Goal: Task Accomplishment & Management: Manage account settings

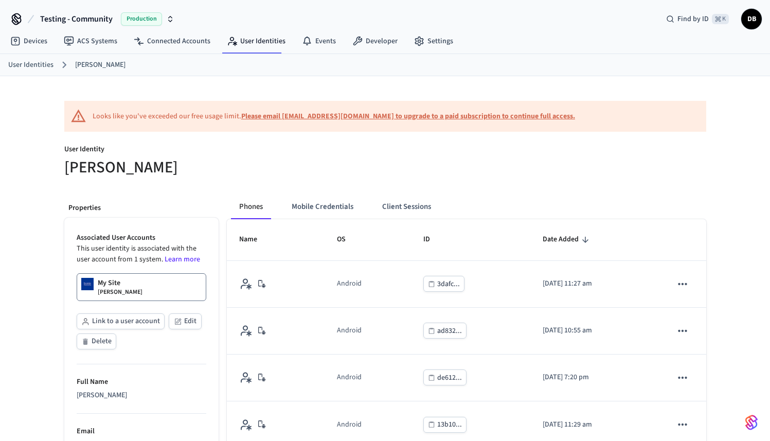
click at [101, 22] on span "Testing - Community" at bounding box center [76, 19] width 72 height 12
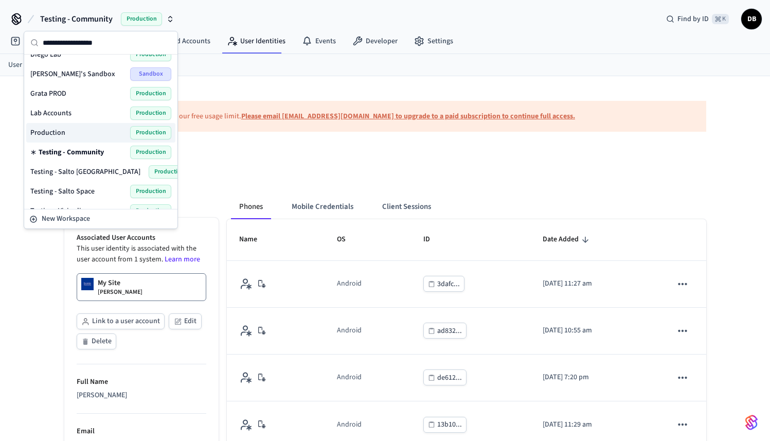
scroll to position [84, 0]
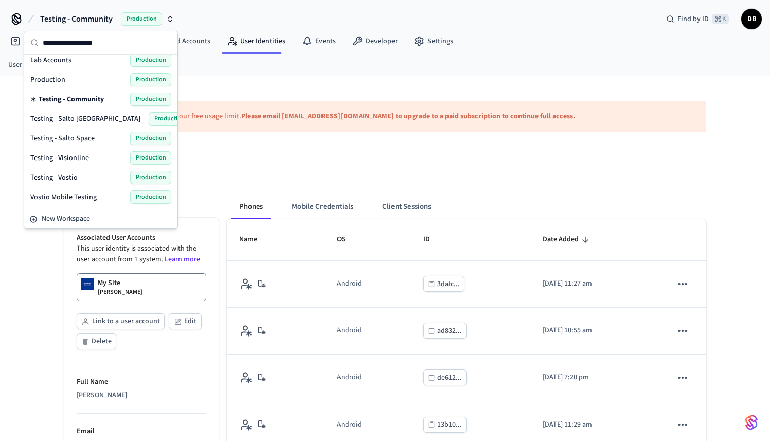
click at [90, 162] on div "Testing - Visionline Production" at bounding box center [100, 157] width 141 height 13
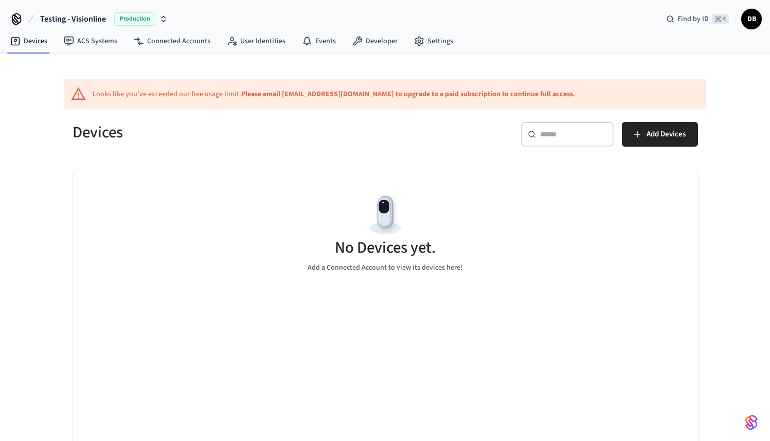
click at [70, 17] on span "Testing - Visionline" at bounding box center [73, 19] width 66 height 12
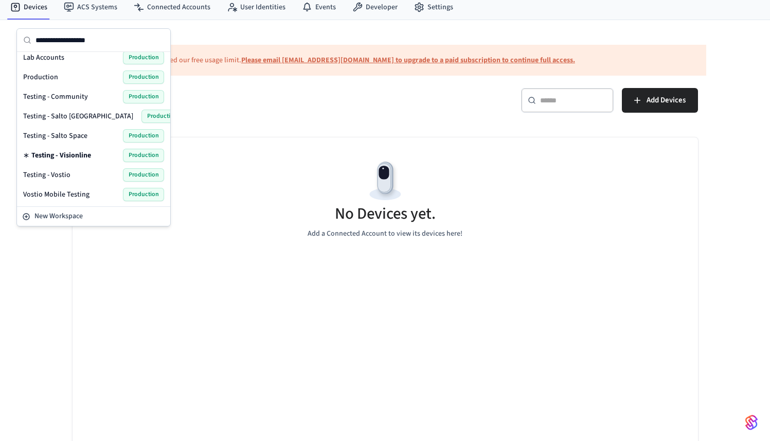
scroll to position [39, 0]
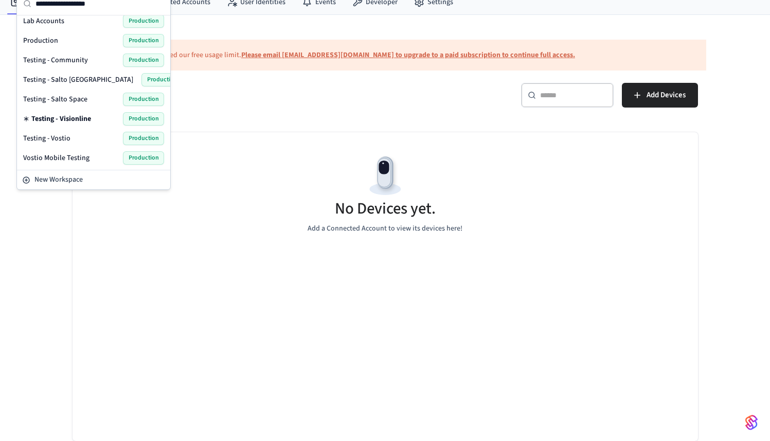
click at [68, 140] on span "Testing - Vostio" at bounding box center [46, 138] width 47 height 10
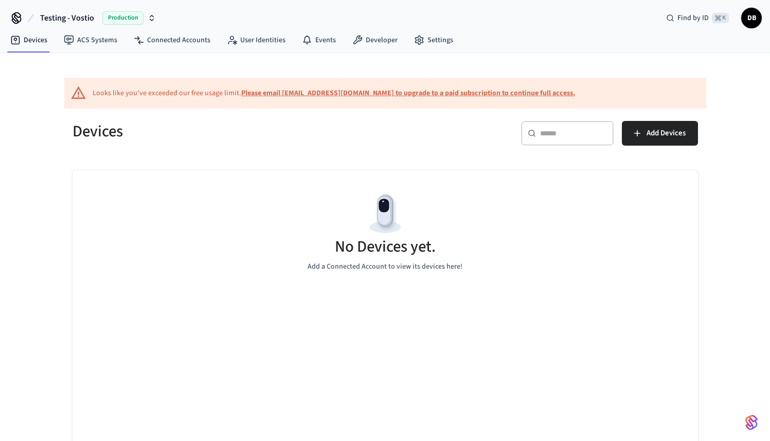
scroll to position [2, 0]
click at [284, 36] on link "User Identities" at bounding box center [255, 39] width 75 height 19
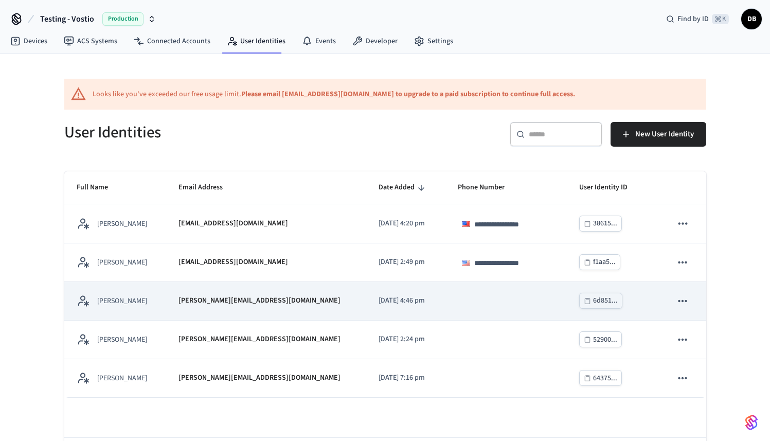
click at [142, 302] on div "[PERSON_NAME]" at bounding box center [115, 300] width 77 height 13
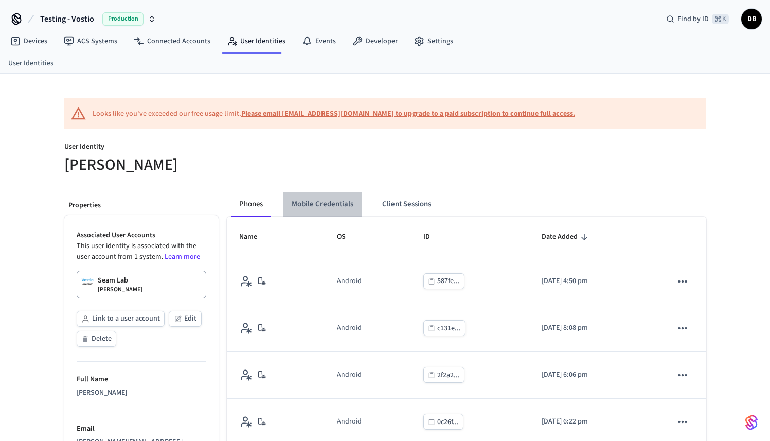
click at [343, 207] on button "Mobile Credentials" at bounding box center [322, 204] width 78 height 25
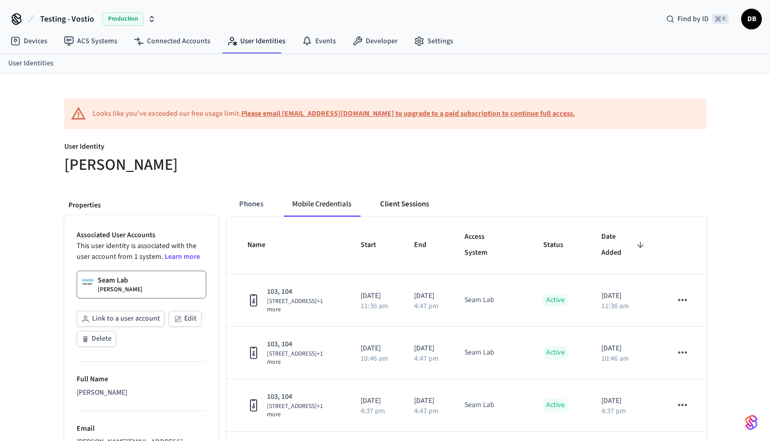
click at [425, 210] on button "Client Sessions" at bounding box center [404, 204] width 65 height 25
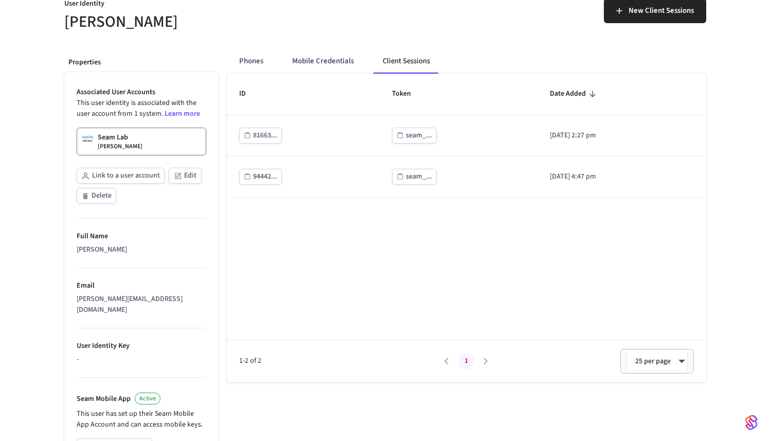
scroll to position [76, 0]
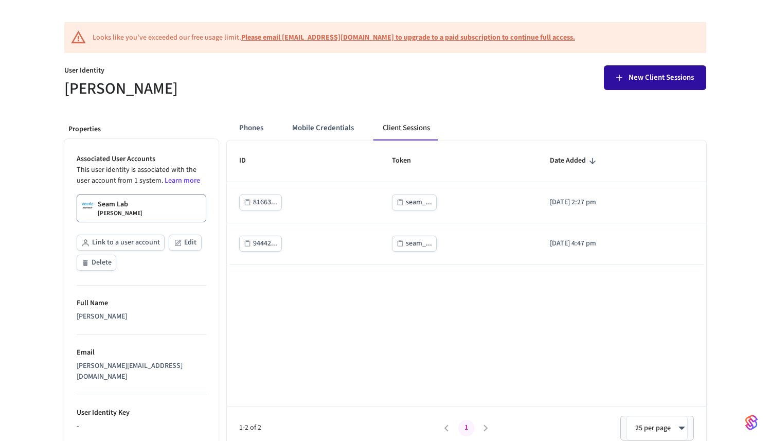
click at [642, 79] on span "New Client Sessions" at bounding box center [660, 77] width 65 height 13
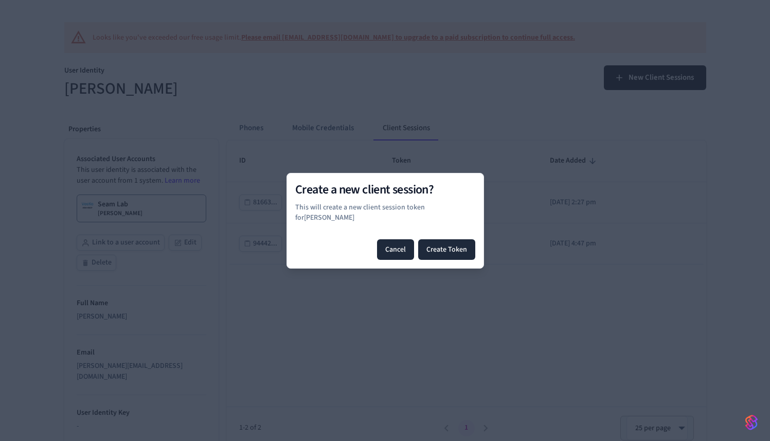
click at [398, 239] on button "Cancel" at bounding box center [395, 249] width 37 height 21
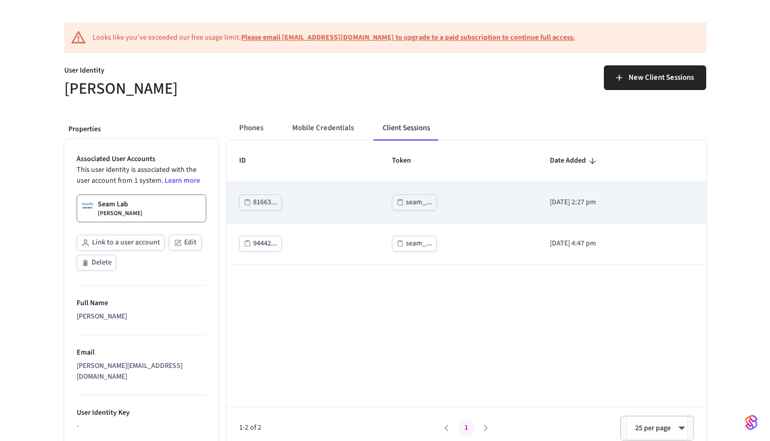
click at [406, 206] on div "seam_..." at bounding box center [419, 202] width 26 height 13
click at [409, 200] on div "seam_..." at bounding box center [419, 202] width 26 height 13
click at [396, 204] on icon "sticky table" at bounding box center [399, 201] width 7 height 7
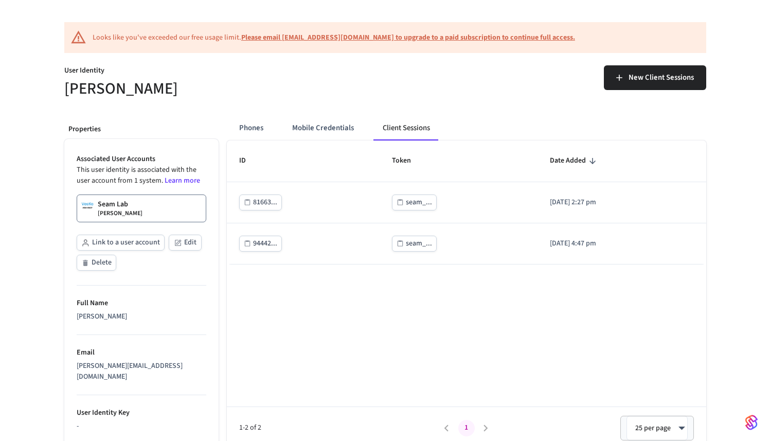
click at [363, 348] on div "ID Token Date Added 81663... seam_... [DATE] 2:27 pm 94442... seam_... [DATE] 4…" at bounding box center [466, 294] width 479 height 308
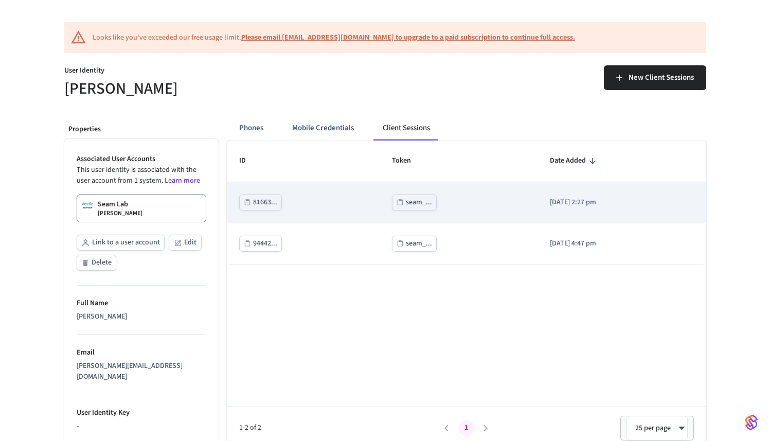
click at [424, 207] on button "seam_..." at bounding box center [414, 202] width 45 height 16
click at [402, 195] on button "seam_..." at bounding box center [414, 202] width 45 height 16
click at [392, 201] on button "seam_..." at bounding box center [414, 202] width 45 height 16
click at [427, 200] on div "seam_..." at bounding box center [458, 202] width 133 height 16
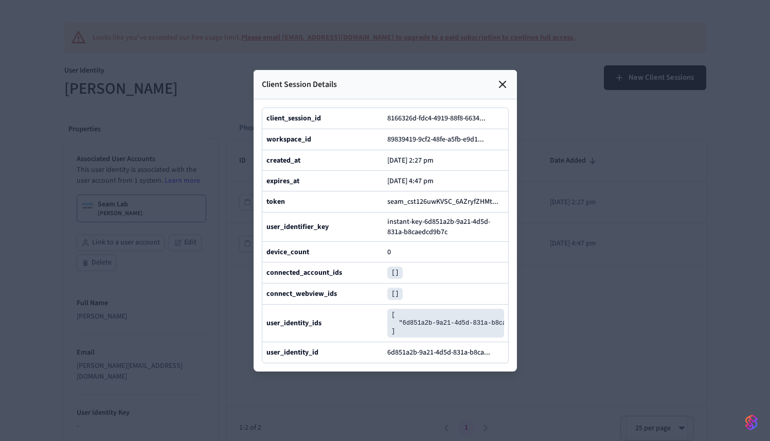
click at [502, 81] on icon at bounding box center [502, 84] width 6 height 6
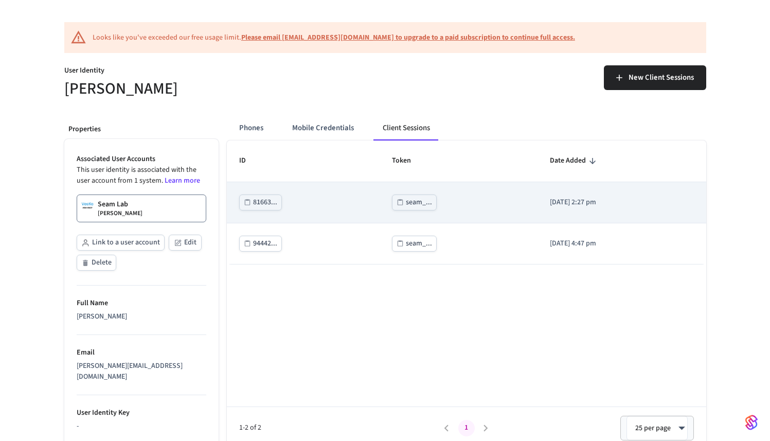
click at [411, 205] on div "seam_..." at bounding box center [419, 202] width 26 height 13
click at [406, 202] on div "seam_..." at bounding box center [419, 202] width 26 height 13
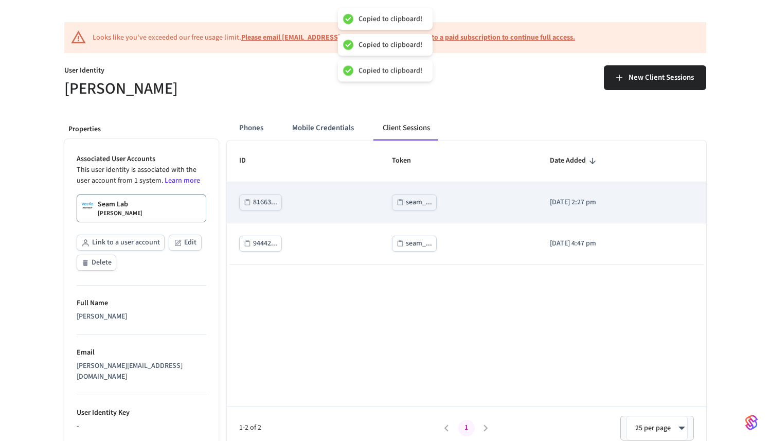
click at [406, 202] on div "seam_..." at bounding box center [419, 202] width 26 height 13
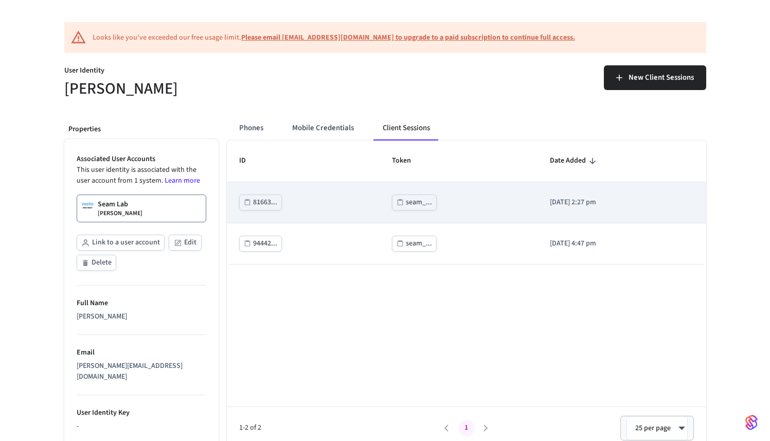
click at [396, 198] on icon "sticky table" at bounding box center [399, 201] width 7 height 7
click at [414, 199] on div "seam_..." at bounding box center [419, 202] width 26 height 13
click at [408, 201] on div "seam_..." at bounding box center [419, 202] width 26 height 13
click at [406, 202] on div "seam_..." at bounding box center [419, 202] width 26 height 13
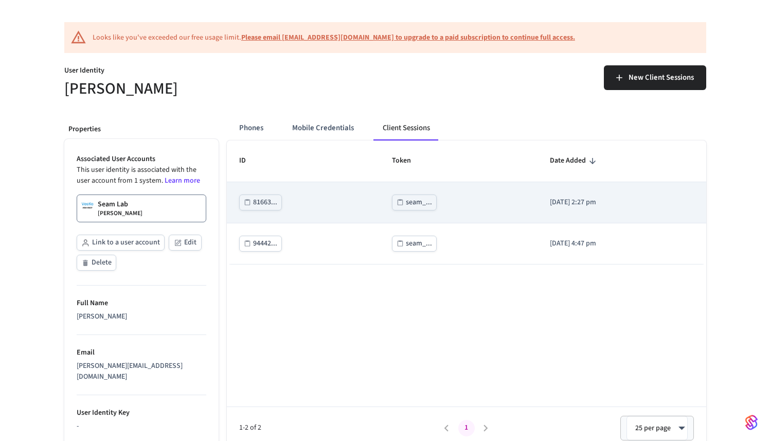
click at [406, 207] on div "seam_..." at bounding box center [419, 202] width 26 height 13
click at [406, 200] on div "seam_..." at bounding box center [419, 202] width 26 height 13
click at [409, 196] on div "seam_..." at bounding box center [419, 202] width 26 height 13
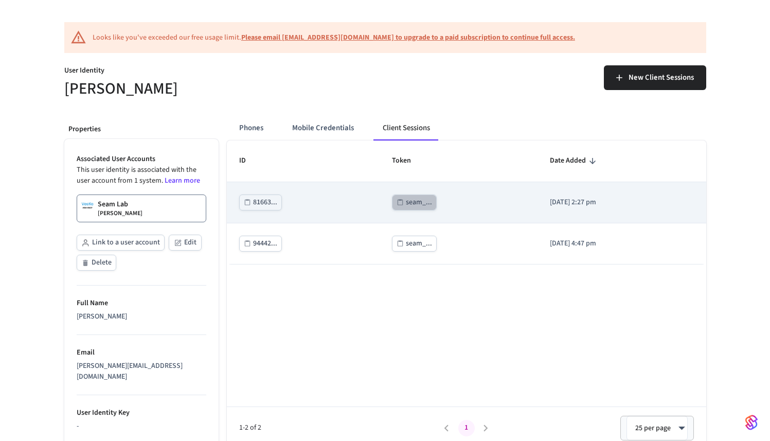
click at [406, 205] on div "seam_..." at bounding box center [419, 202] width 26 height 13
